Goal: Task Accomplishment & Management: Complete application form

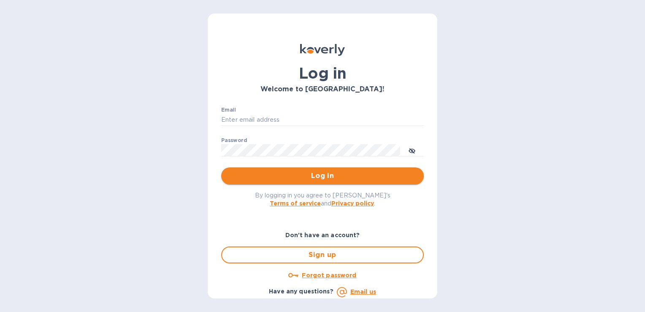
type input "edali.g@citymoonlight.com"
drag, startPoint x: 305, startPoint y: 179, endPoint x: 322, endPoint y: 193, distance: 21.3
click at [305, 179] on span "Log in" at bounding box center [322, 176] width 189 height 10
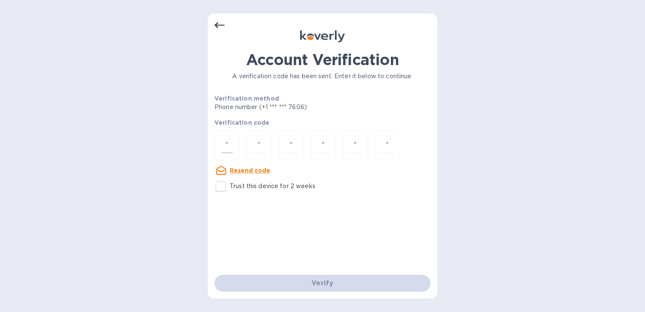
click at [225, 146] on input "number" at bounding box center [227, 145] width 11 height 16
paste input "3"
type input "3"
type input "0"
type input "3"
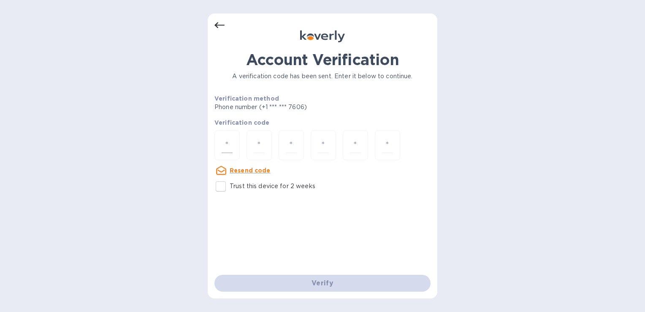
type input "1"
type input "3"
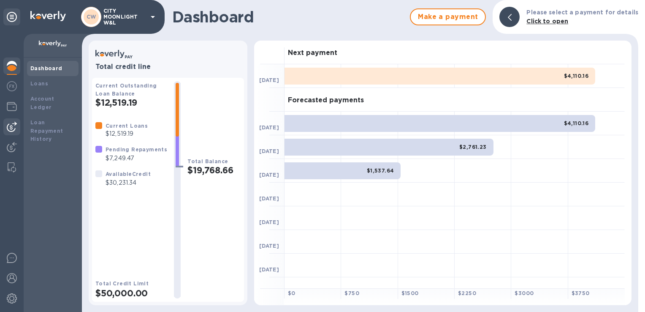
click at [14, 123] on img at bounding box center [12, 127] width 10 height 10
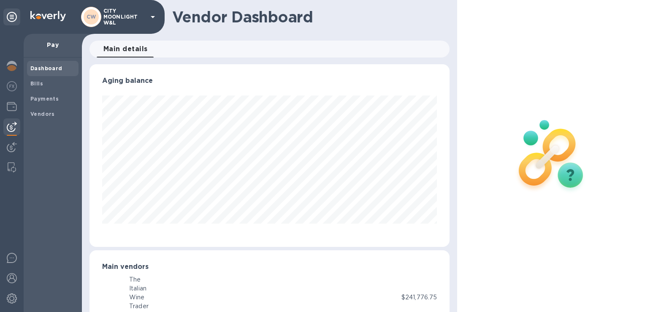
scroll to position [422149, 421974]
click at [51, 79] on div "Bills" at bounding box center [53, 83] width 52 height 15
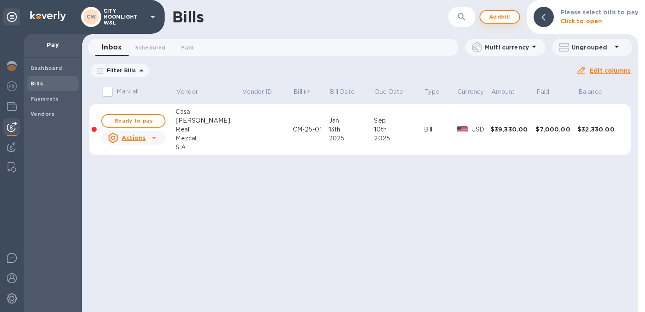
click at [500, 20] on span "Add bill" at bounding box center [499, 17] width 25 height 10
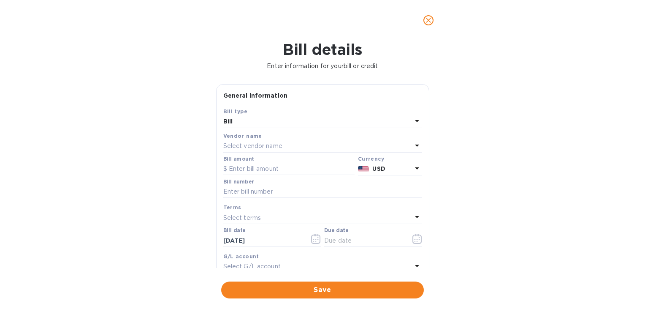
click at [383, 133] on div "Vendor name" at bounding box center [322, 135] width 199 height 9
click at [378, 143] on div "Select vendor name" at bounding box center [317, 146] width 189 height 12
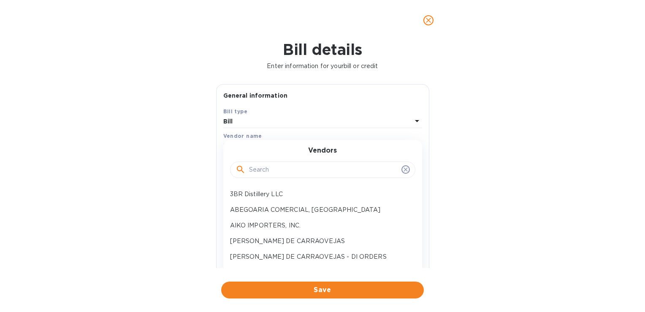
click at [297, 168] on input "text" at bounding box center [323, 169] width 149 height 13
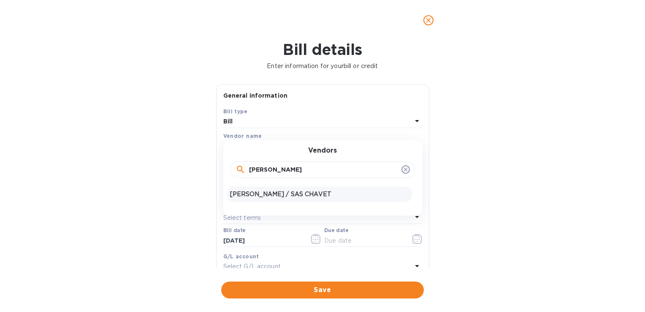
type input "[PERSON_NAME]"
click at [289, 200] on div "[PERSON_NAME] / SAS CHAVET" at bounding box center [319, 194] width 185 height 16
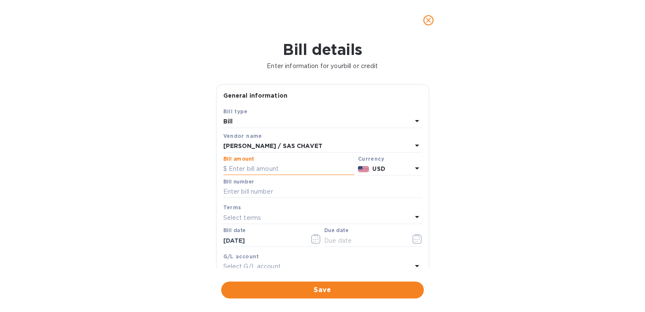
click at [279, 169] on input "text" at bounding box center [288, 169] width 131 height 13
paste input "00242,114"
type input "242,114"
click at [247, 192] on input "text" at bounding box center [322, 191] width 199 height 13
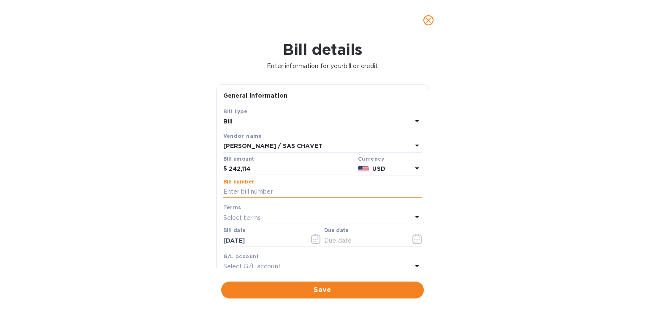
paste input "00242114"
drag, startPoint x: 255, startPoint y: 191, endPoint x: 212, endPoint y: 203, distance: 44.2
click at [212, 203] on div "General information Save Bill type Bill Vendor name [PERSON_NAME] / SAS [PERSON…" at bounding box center [323, 176] width 222 height 184
paste input "48729.63"
type input "00242114"
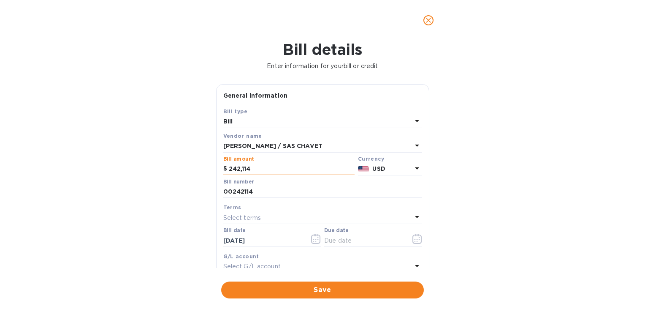
drag, startPoint x: 262, startPoint y: 168, endPoint x: 223, endPoint y: 175, distance: 39.5
click at [223, 175] on div "$ 242,114" at bounding box center [288, 169] width 131 height 13
paste input "48,729.63"
type input "48,729.63"
click at [382, 168] on b "USD" at bounding box center [378, 168] width 13 height 7
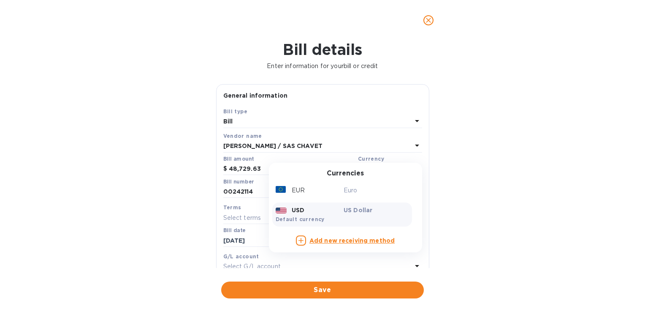
drag, startPoint x: 299, startPoint y: 190, endPoint x: 298, endPoint y: 199, distance: 9.3
click at [299, 190] on p "EUR" at bounding box center [298, 190] width 13 height 9
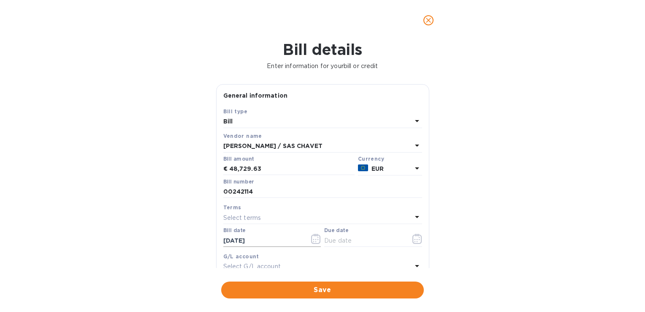
click at [243, 241] on input "[DATE]" at bounding box center [263, 240] width 80 height 13
click at [313, 236] on icon "button" at bounding box center [315, 239] width 9 height 10
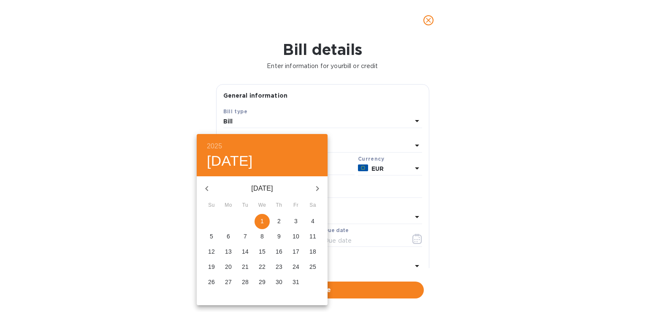
click at [208, 187] on icon "button" at bounding box center [207, 188] width 10 height 10
click at [226, 283] on p "30" at bounding box center [228, 281] width 7 height 8
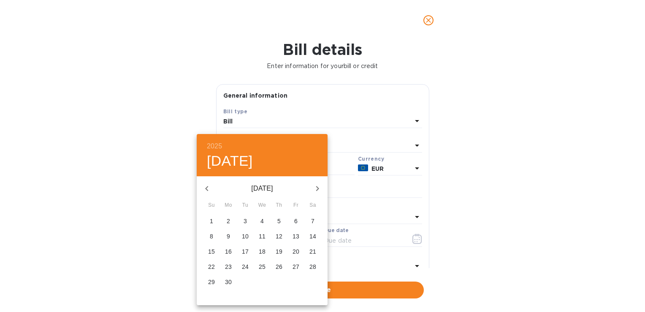
type input "[DATE]"
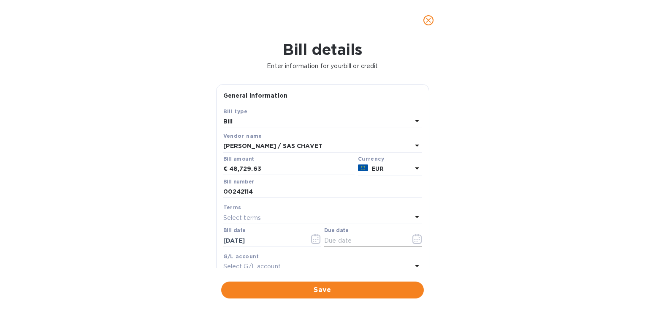
click at [413, 237] on icon "button" at bounding box center [418, 239] width 10 height 10
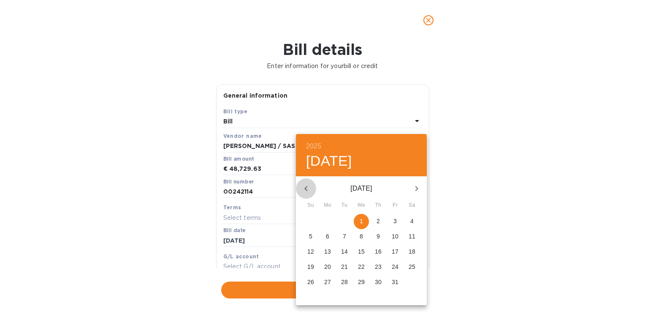
click at [311, 188] on icon "button" at bounding box center [306, 188] width 10 height 10
click at [314, 283] on p "28" at bounding box center [310, 281] width 7 height 8
type input "[DATE]"
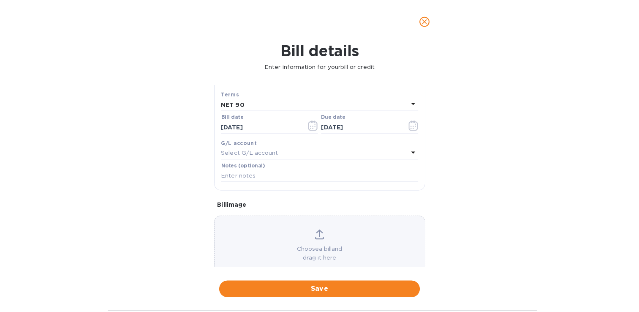
scroll to position [127, 0]
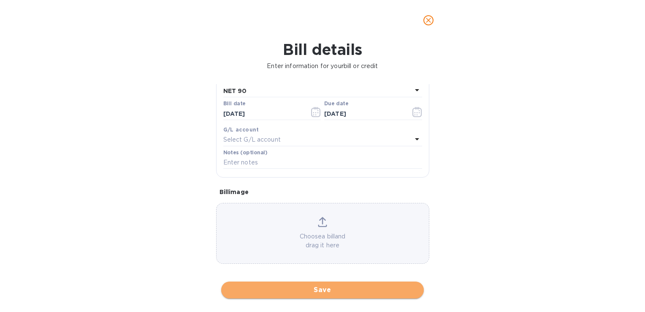
click at [317, 293] on span "Save" at bounding box center [322, 290] width 189 height 10
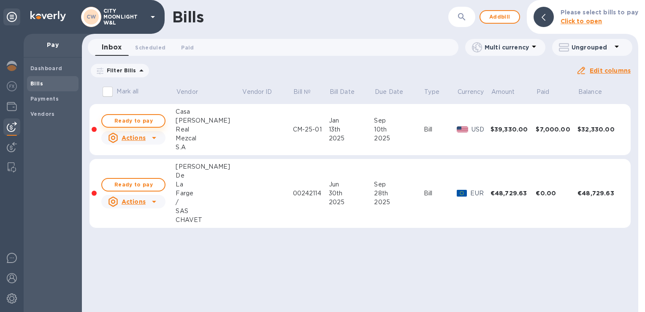
click at [147, 117] on span "Ready to pay" at bounding box center [133, 121] width 49 height 10
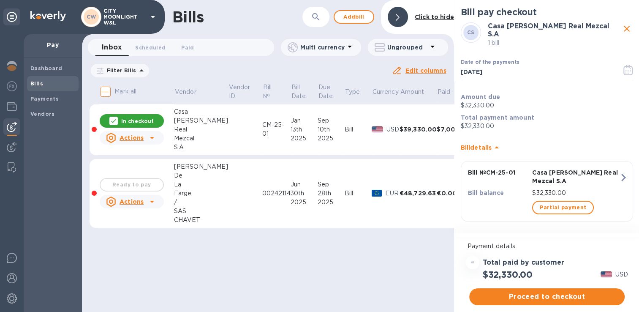
click at [626, 25] on icon "close" at bounding box center [627, 29] width 10 height 10
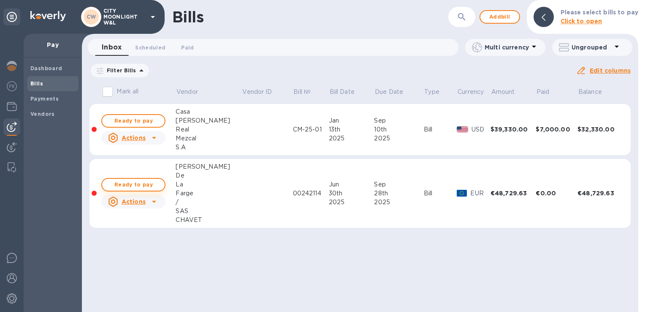
click at [157, 186] on span "Ready to pay" at bounding box center [133, 184] width 49 height 10
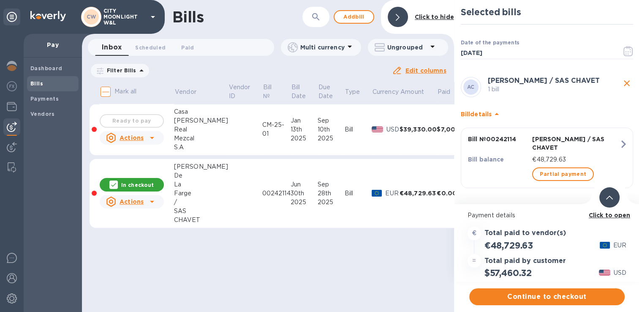
scroll to position [1, 0]
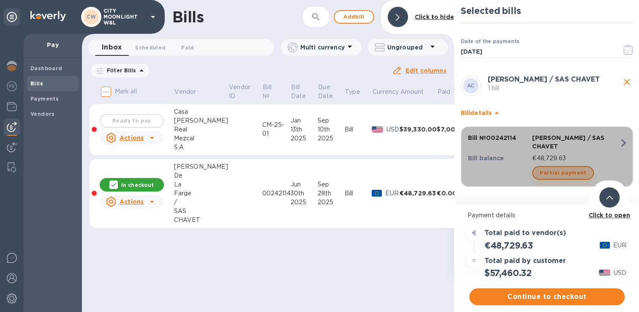
click at [585, 170] on button "Partial payment" at bounding box center [563, 173] width 62 height 14
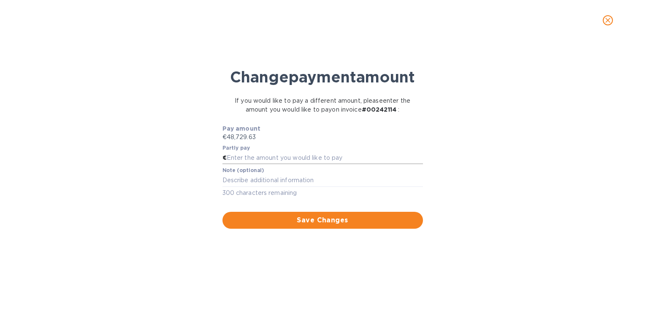
click at [308, 156] on input "text" at bounding box center [325, 158] width 196 height 13
click at [240, 157] on input "text" at bounding box center [325, 158] width 196 height 13
type input "16,243.21"
click at [291, 182] on textarea at bounding box center [323, 180] width 201 height 7
paste textarea "00242114"
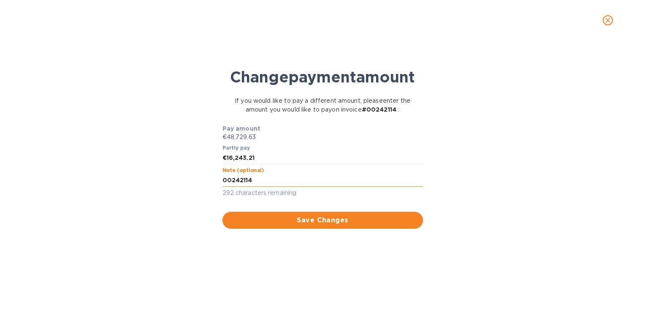
click at [224, 180] on textarea "00242114" at bounding box center [323, 180] width 201 height 7
click at [263, 174] on div "First Partial payment Invoice00242114 x" at bounding box center [323, 180] width 201 height 13
click at [312, 181] on textarea "First Partial Payment Invoice00242114" at bounding box center [323, 180] width 201 height 7
type textarea "First Partial Payment Invoice 00242114"
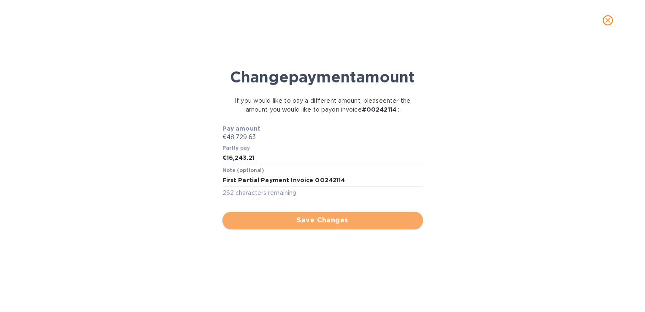
click at [328, 222] on span "Save Changes" at bounding box center [322, 220] width 187 height 10
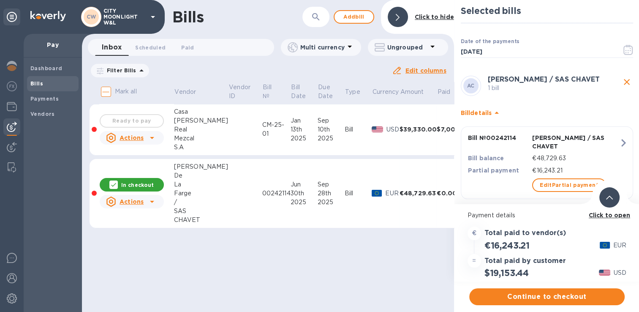
scroll to position [6, 0]
drag, startPoint x: 492, startPoint y: 267, endPoint x: 532, endPoint y: 265, distance: 39.7
click at [530, 266] on div "$19,153.44" at bounding box center [507, 273] width 48 height 14
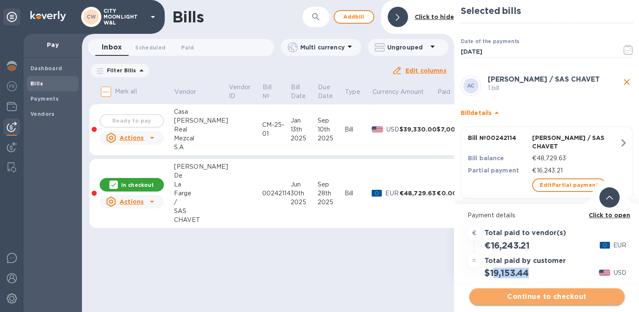
click at [529, 291] on span "Continue to checkout" at bounding box center [547, 296] width 142 height 10
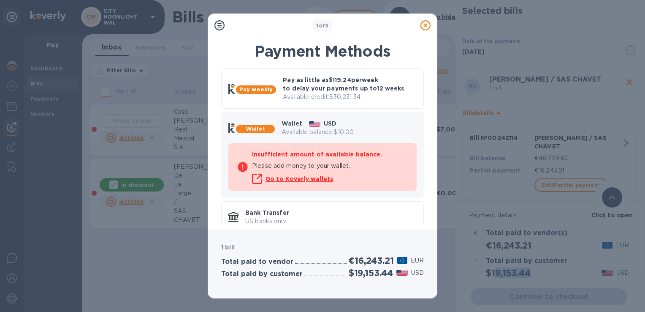
scroll to position [0, 0]
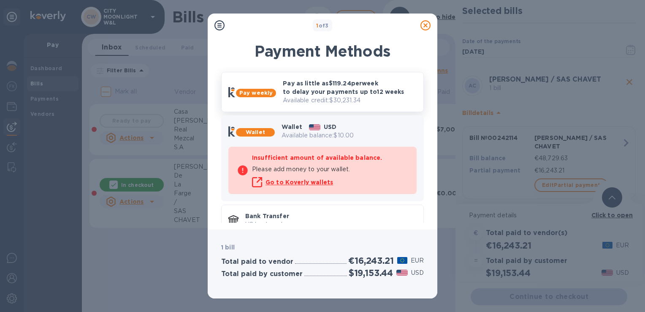
click at [357, 86] on p "Pay as little as $119.24 per week to delay your payments up to 12 weeks" at bounding box center [350, 87] width 134 height 17
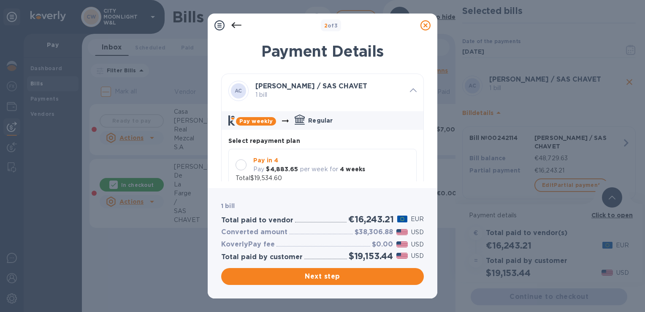
scroll to position [7, 0]
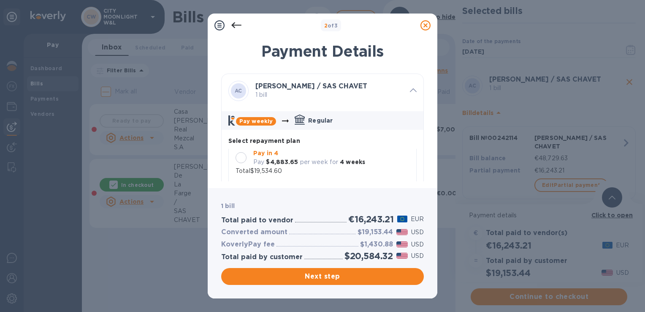
click at [243, 157] on div at bounding box center [241, 157] width 11 height 11
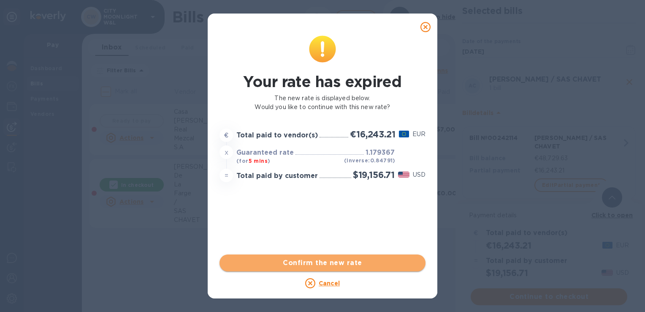
click at [341, 265] on span "Confirm the new rate" at bounding box center [322, 263] width 193 height 10
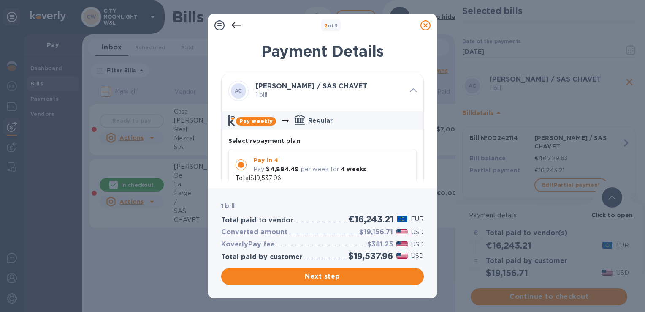
click at [426, 24] on icon at bounding box center [426, 25] width 10 height 10
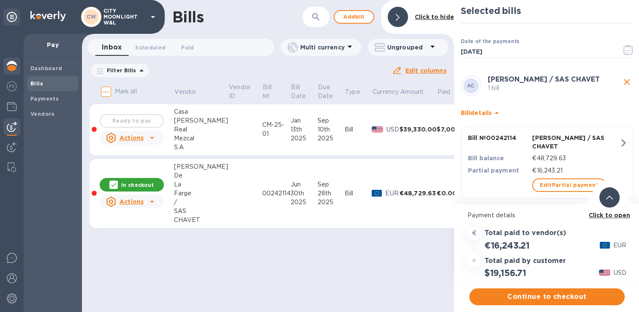
click at [15, 70] on img at bounding box center [12, 66] width 10 height 10
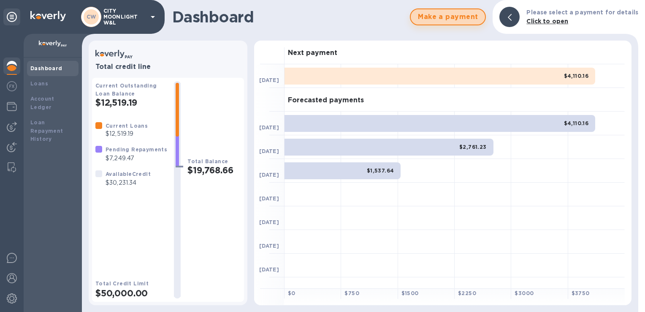
click at [456, 16] on span "Make a payment" at bounding box center [448, 17] width 61 height 10
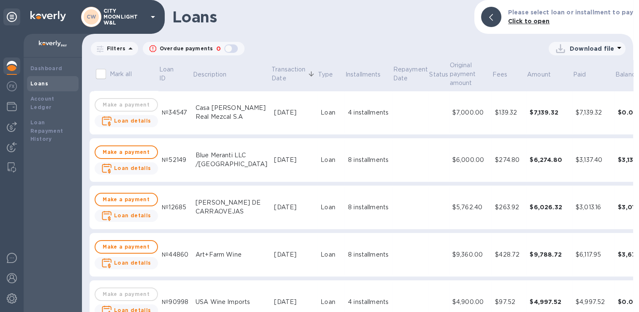
click at [10, 61] on img at bounding box center [12, 66] width 10 height 10
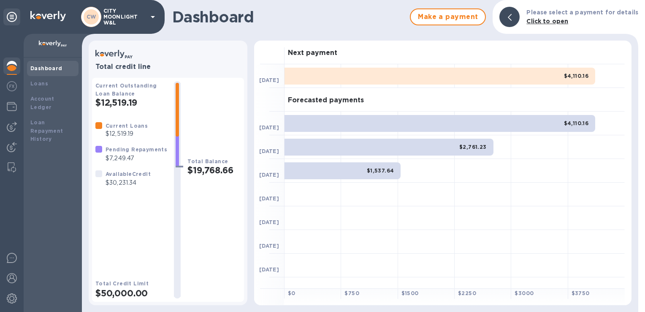
click at [47, 68] on b "Dashboard" at bounding box center [46, 68] width 32 height 6
click at [12, 123] on img at bounding box center [12, 127] width 10 height 10
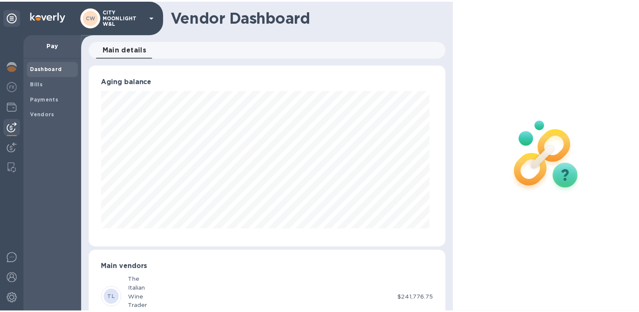
scroll to position [422149, 421974]
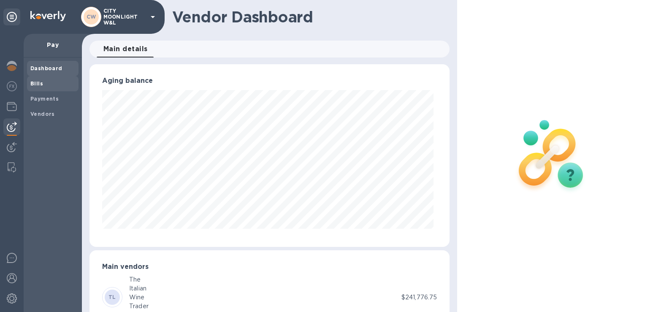
click at [33, 81] on b "Bills" at bounding box center [36, 83] width 13 height 6
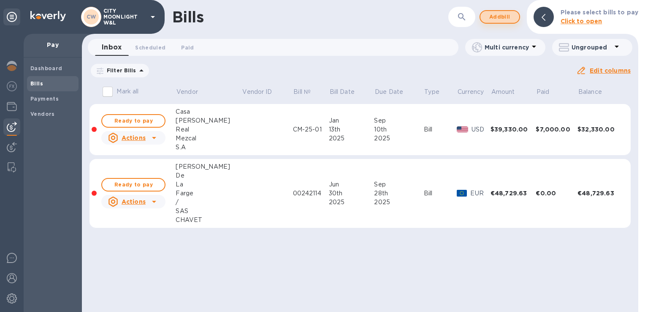
click at [506, 18] on span "Add bill" at bounding box center [499, 17] width 25 height 10
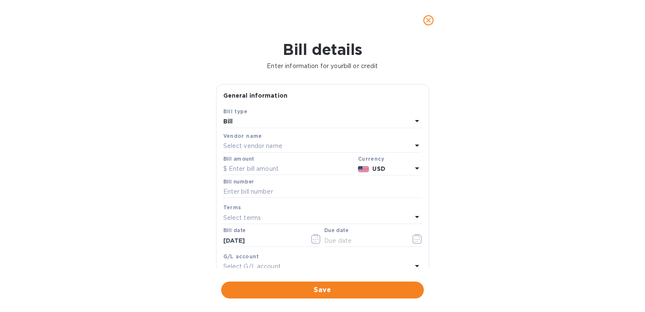
click at [342, 143] on div "Select vendor name" at bounding box center [317, 146] width 189 height 12
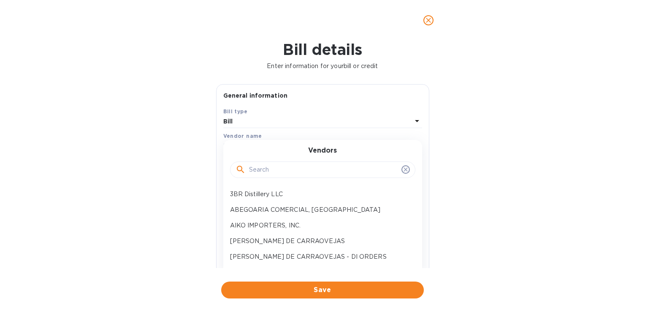
click at [318, 165] on input "text" at bounding box center [323, 169] width 149 height 13
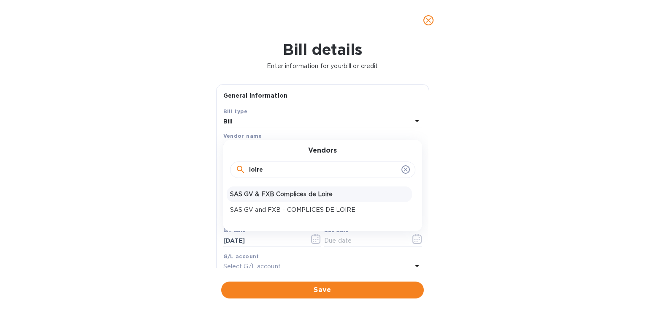
type input "loire"
click at [308, 193] on p "SAS GV & FXB Complices de Loire" at bounding box center [319, 194] width 179 height 9
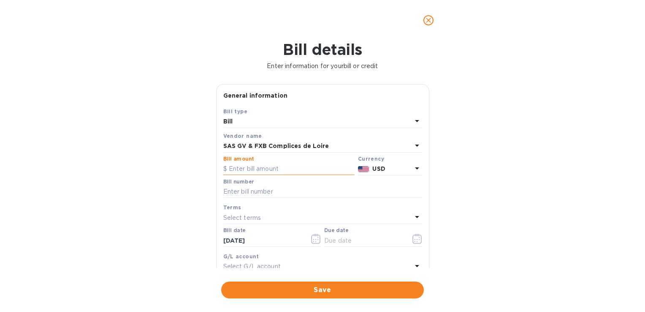
click at [277, 170] on input "text" at bounding box center [288, 169] width 131 height 13
click at [238, 195] on input "text" at bounding box center [322, 191] width 199 height 13
paste input "00242114"
type input "00242114"
click at [252, 169] on input "text" at bounding box center [288, 169] width 131 height 13
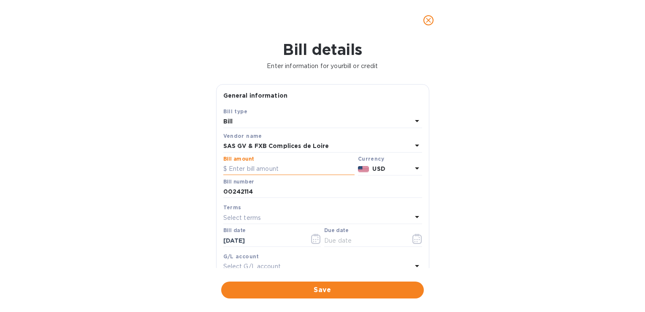
paste input "48,729.63"
type input "48,729.63"
click at [277, 214] on div "Select terms" at bounding box center [317, 218] width 189 height 12
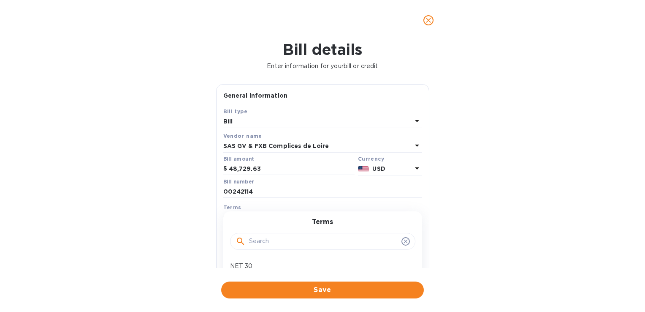
click at [555, 122] on div "Bill details Enter information for your bill or credit General information Save…" at bounding box center [322, 176] width 645 height 271
click at [348, 239] on input "text" at bounding box center [364, 240] width 80 height 13
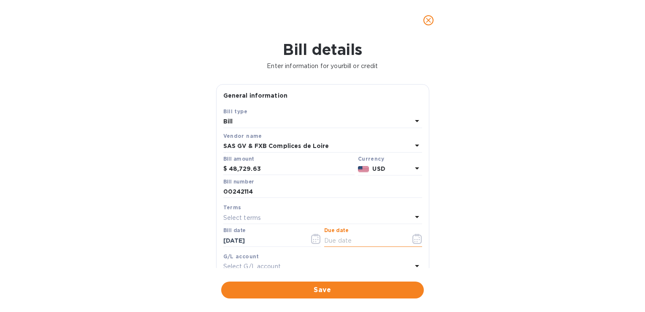
type input "[DATE]"
click at [427, 16] on icon "close" at bounding box center [428, 20] width 8 height 8
